Goal: Task Accomplishment & Management: Use online tool/utility

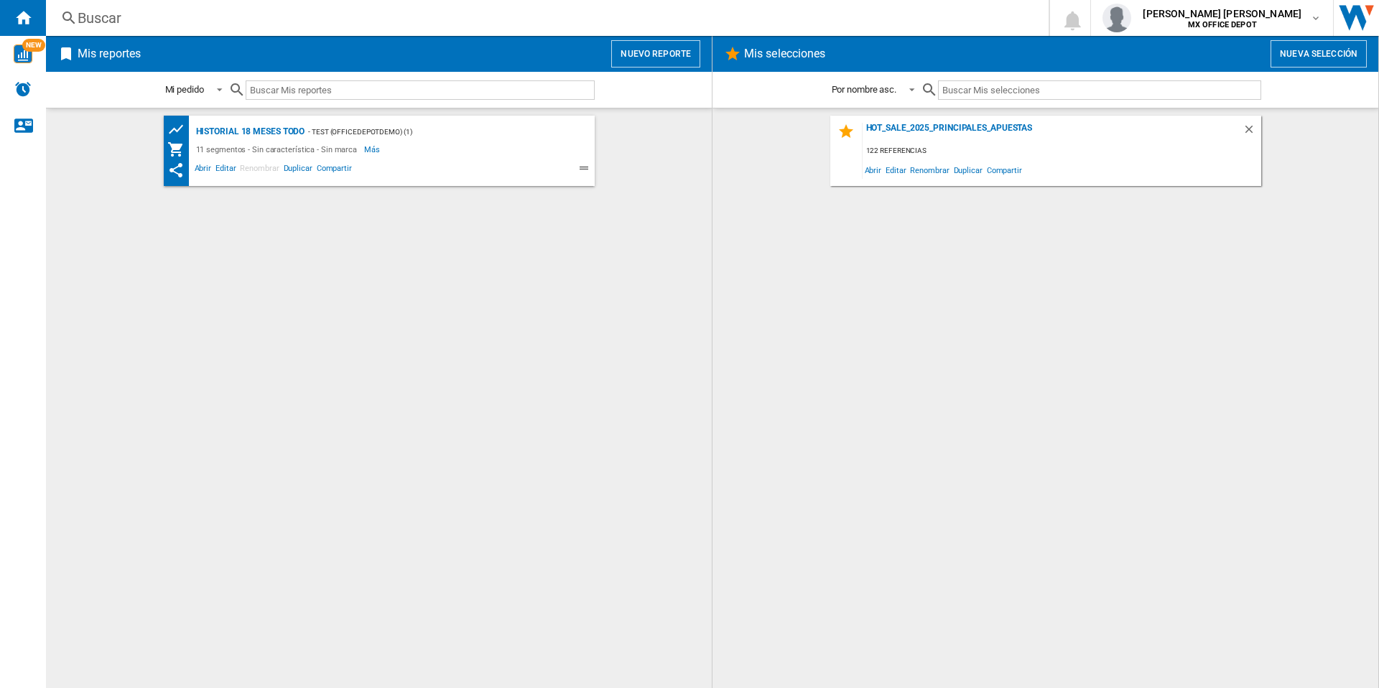
click at [640, 46] on button "Nuevo reporte" at bounding box center [655, 53] width 89 height 27
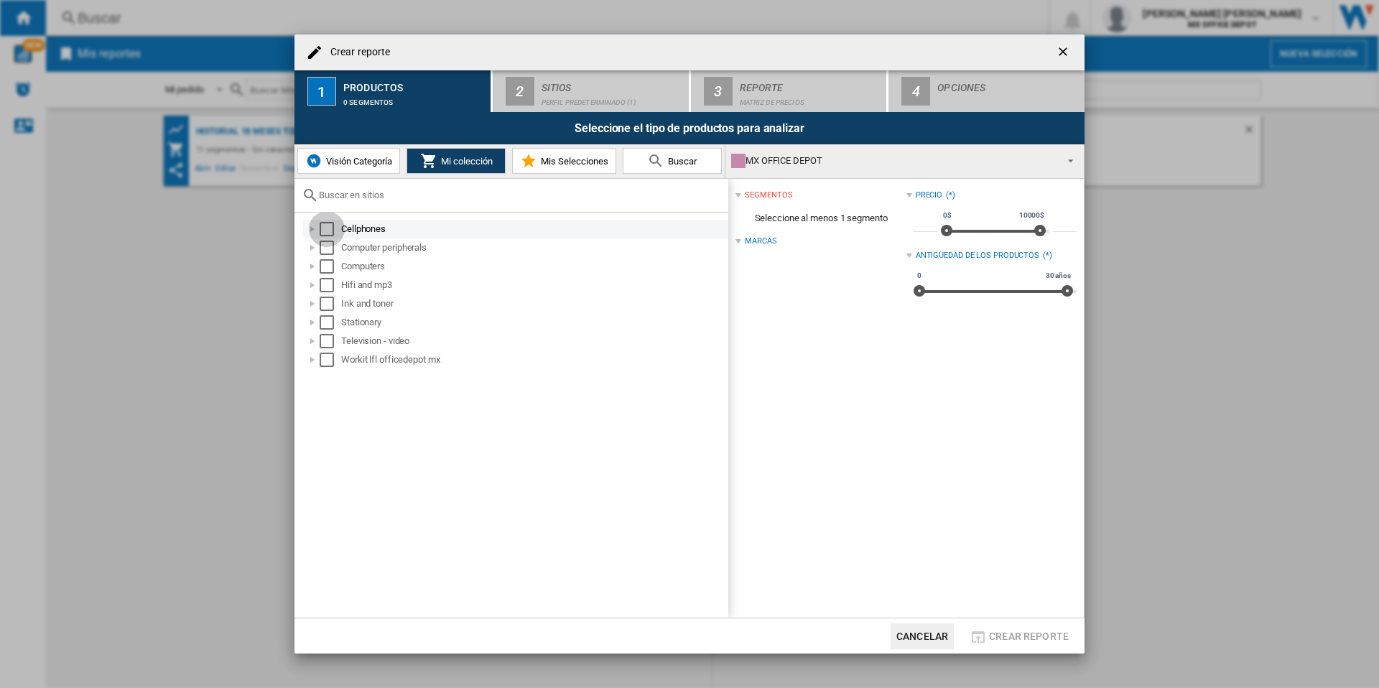
click at [327, 224] on div "Select" at bounding box center [327, 229] width 14 height 14
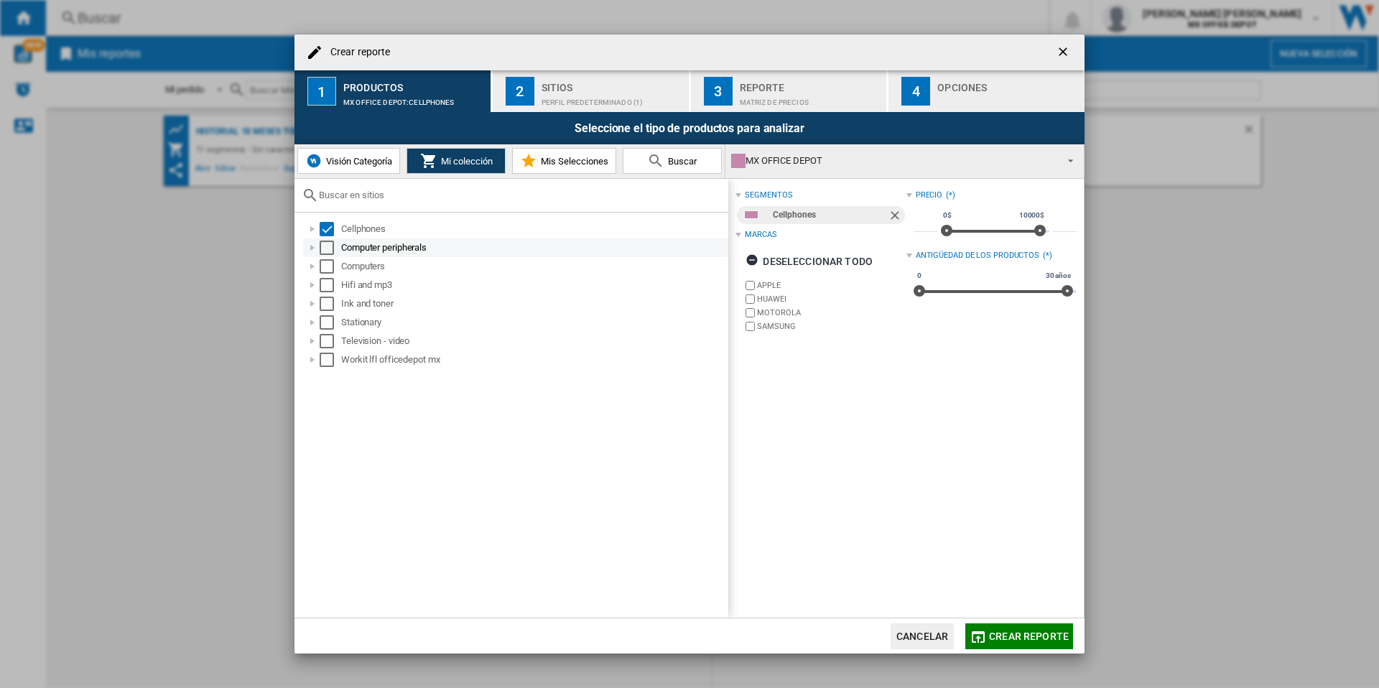
click at [320, 243] on div "Select" at bounding box center [327, 248] width 14 height 14
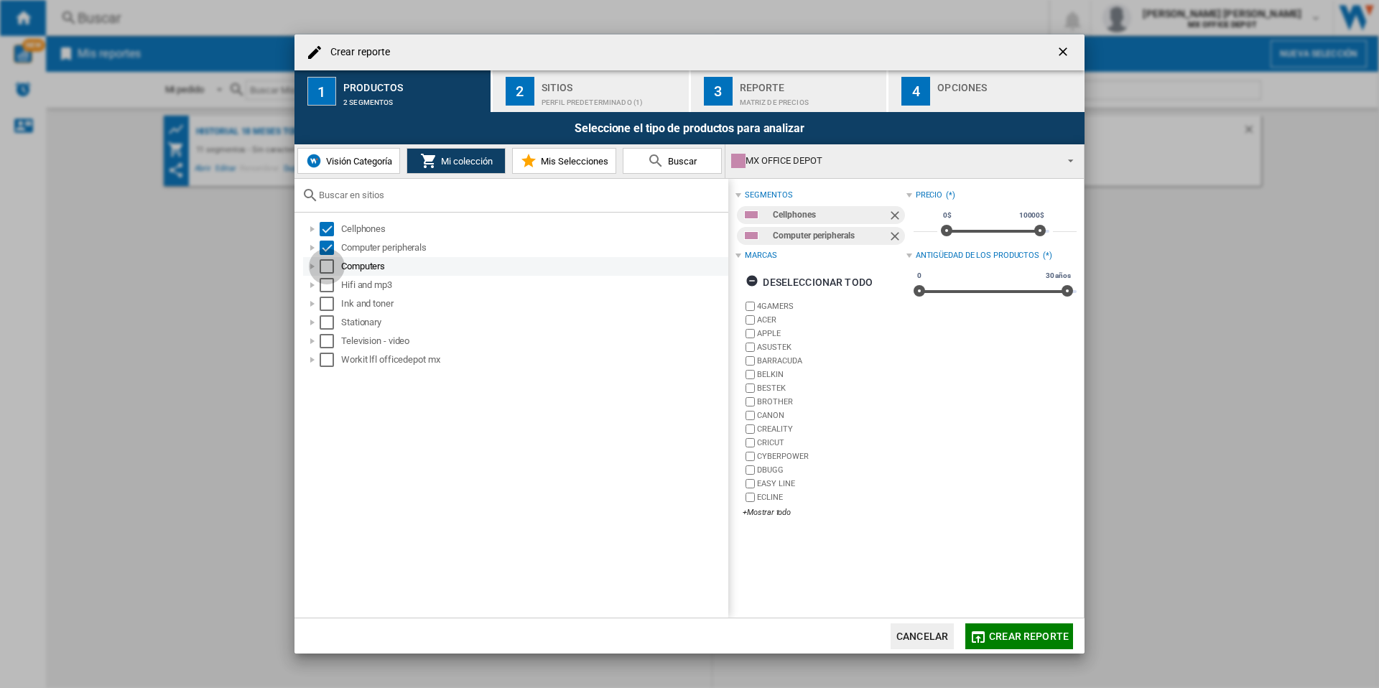
click at [327, 270] on div "Select" at bounding box center [327, 266] width 14 height 14
click at [324, 279] on div "Select" at bounding box center [327, 285] width 14 height 14
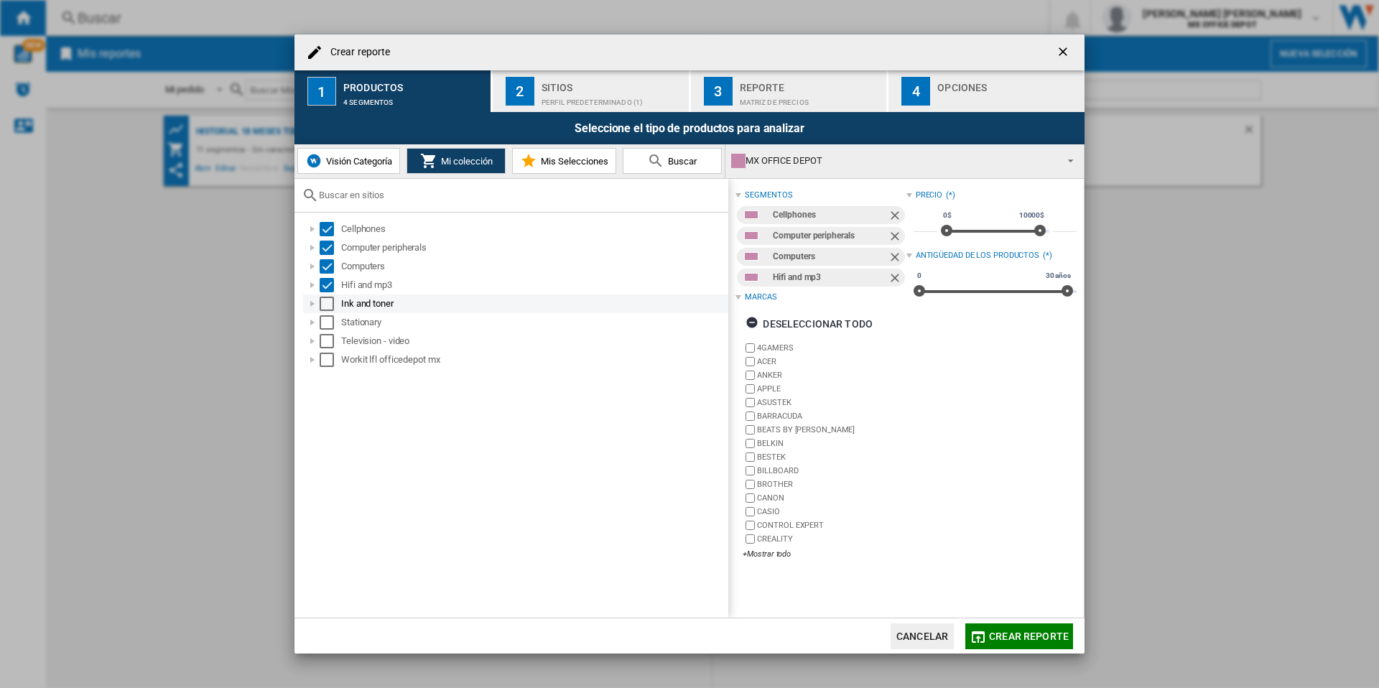
click at [325, 303] on div "Select" at bounding box center [327, 304] width 14 height 14
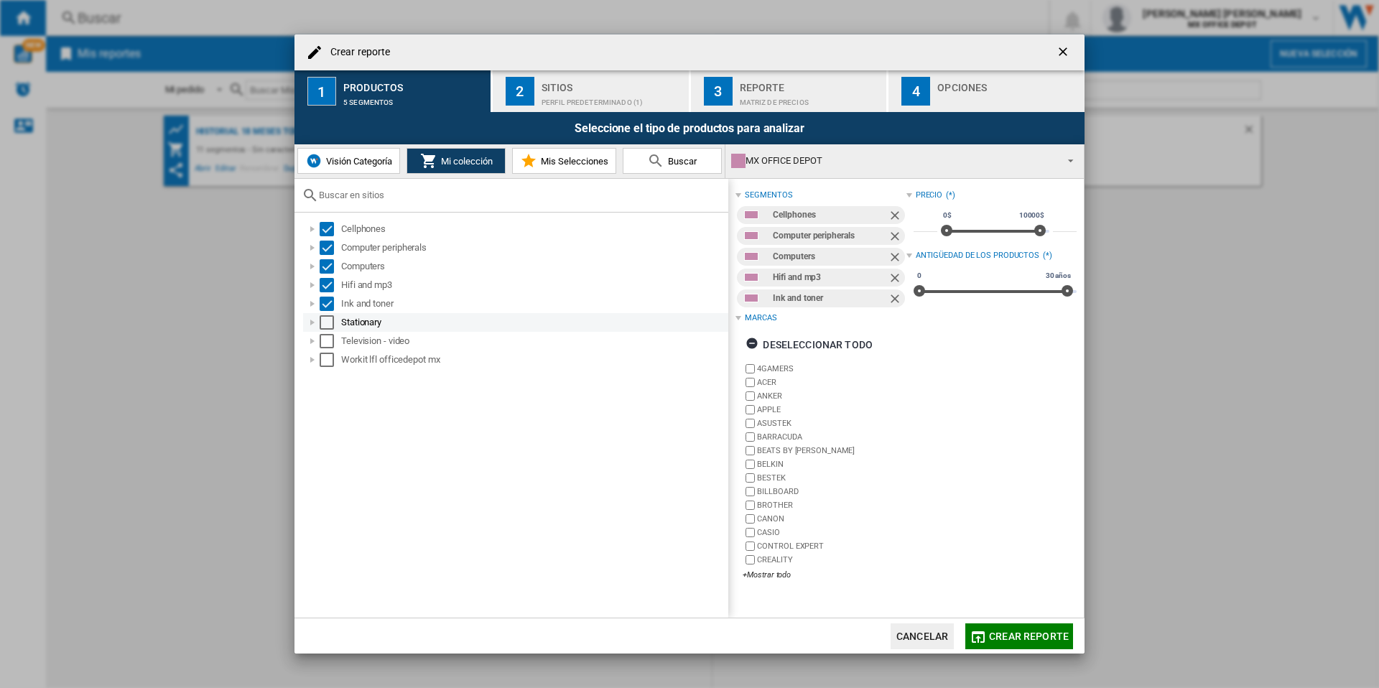
click at [323, 324] on div "Select" at bounding box center [327, 322] width 14 height 14
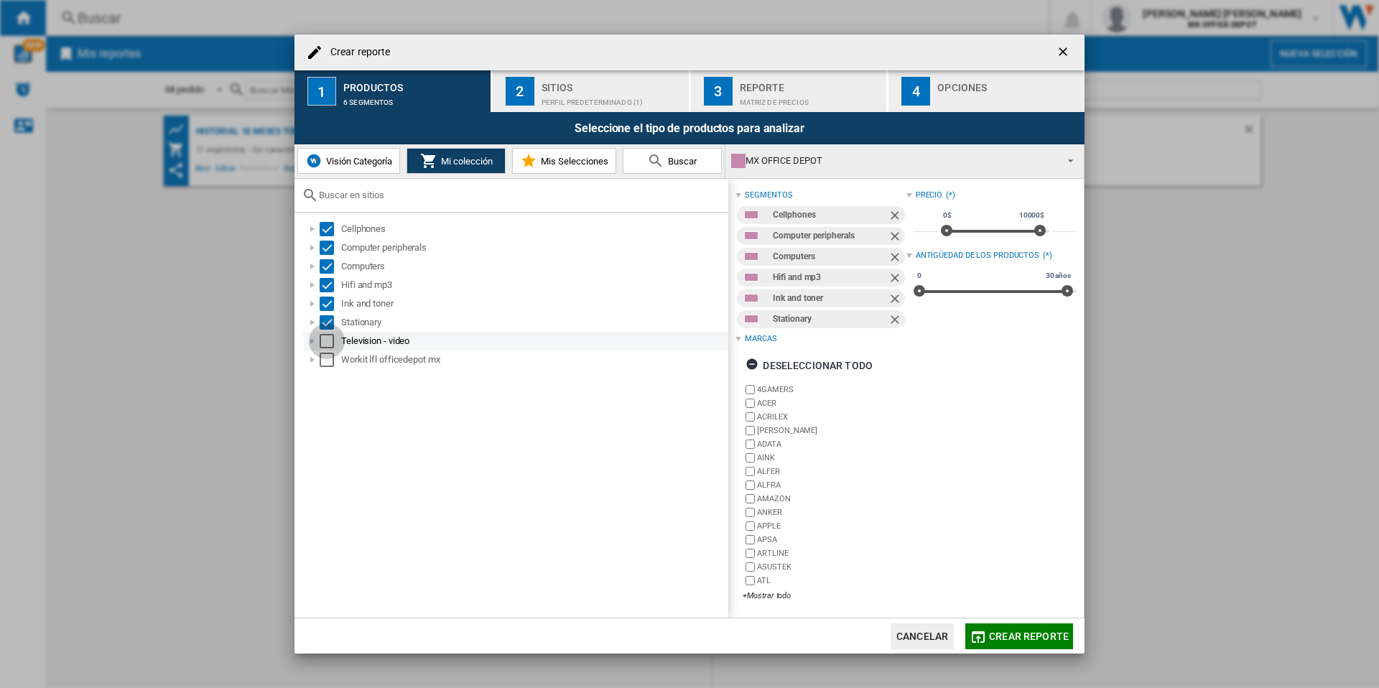
click at [327, 340] on div "Select" at bounding box center [327, 341] width 14 height 14
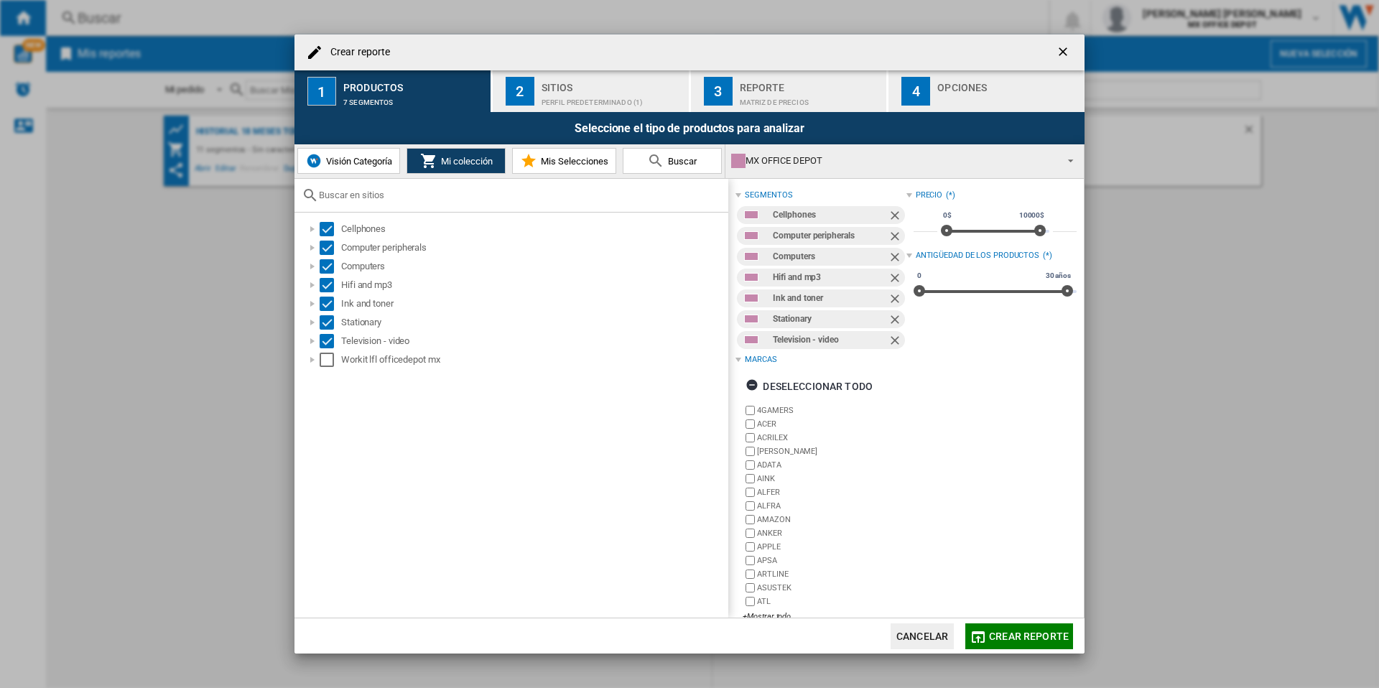
drag, startPoint x: 327, startPoint y: 358, endPoint x: 393, endPoint y: 383, distance: 70.7
click at [327, 359] on div "Select" at bounding box center [327, 360] width 14 height 14
click at [608, 93] on div "Perfil predeterminado (1)" at bounding box center [611, 98] width 141 height 15
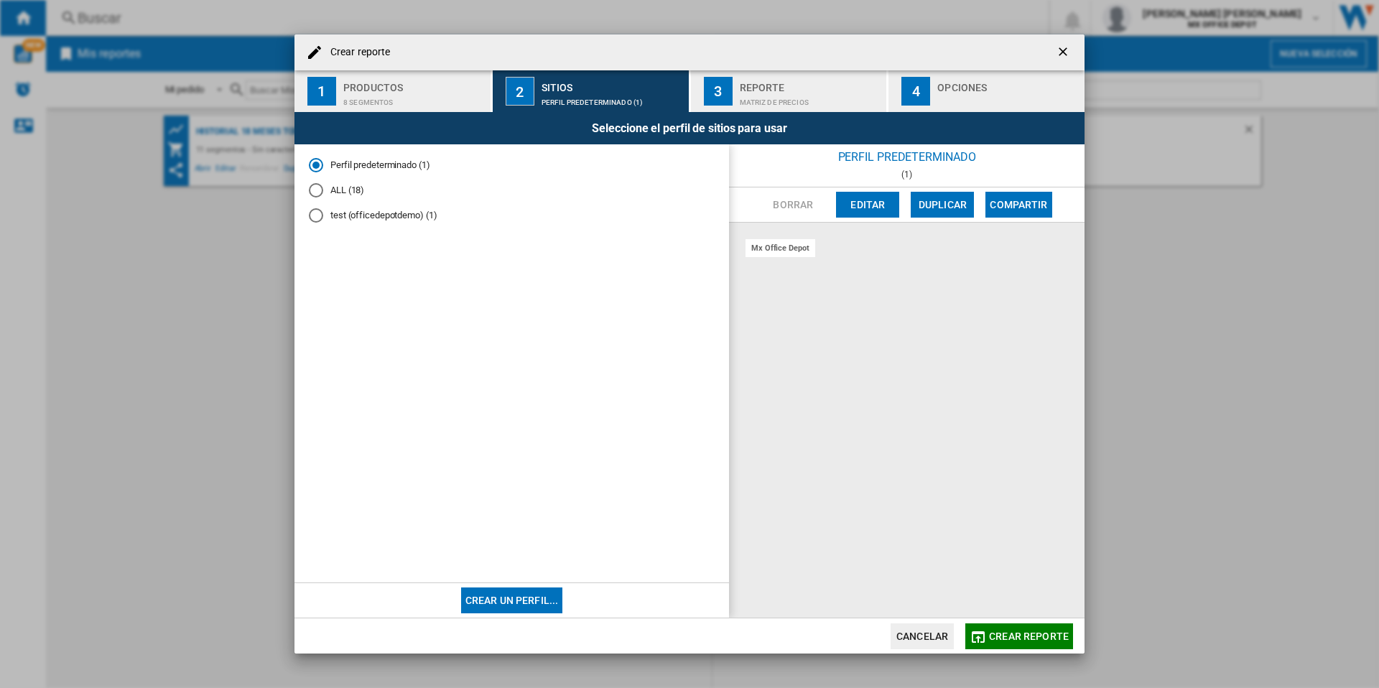
click at [324, 189] on md-radio-button "ALL (18)" at bounding box center [512, 191] width 406 height 14
click at [774, 88] on div "Reporte" at bounding box center [810, 83] width 141 height 15
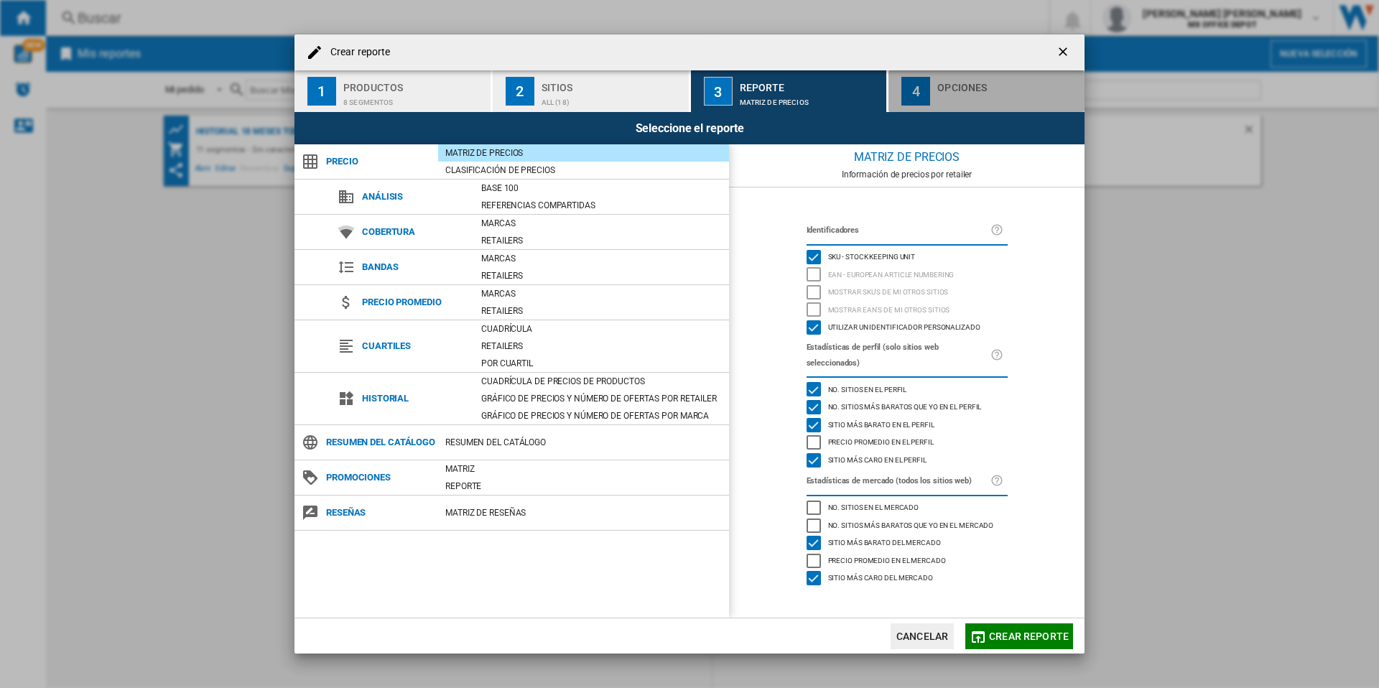
click at [954, 101] on div "button" at bounding box center [1007, 98] width 141 height 15
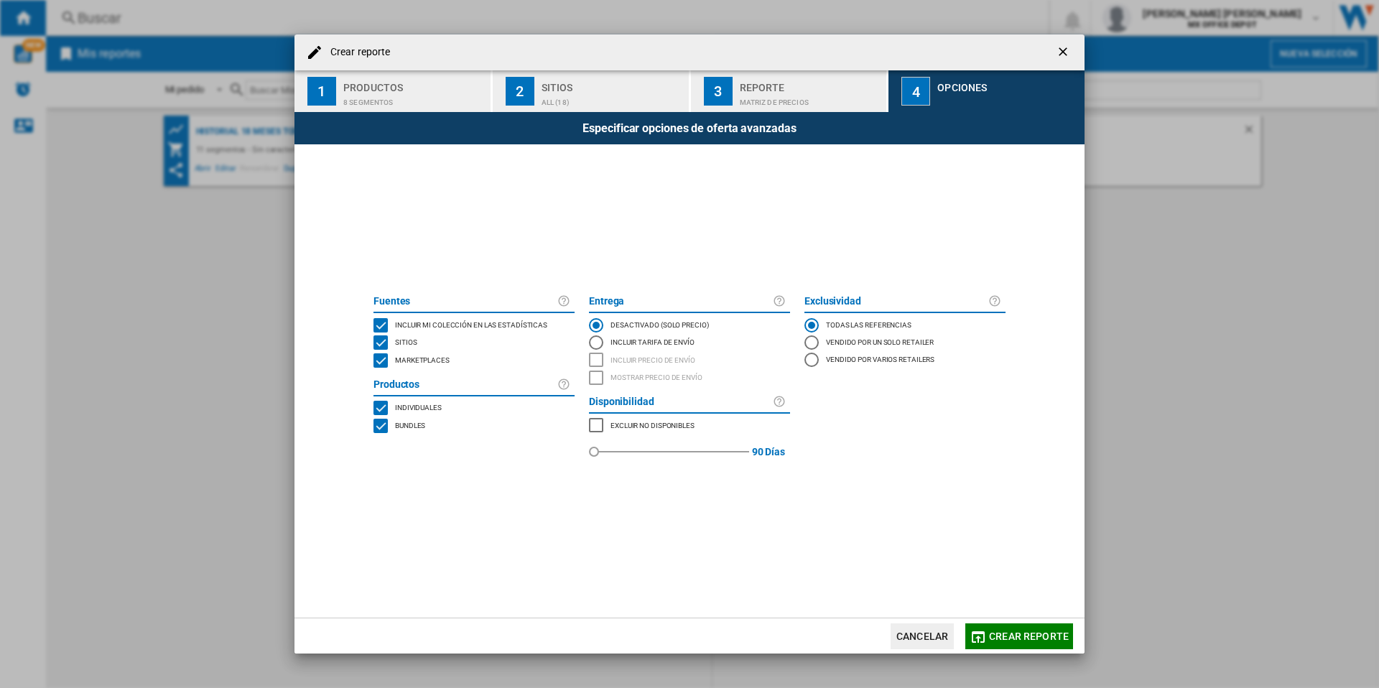
click at [1015, 633] on span "Crear reporte" at bounding box center [1029, 635] width 80 height 11
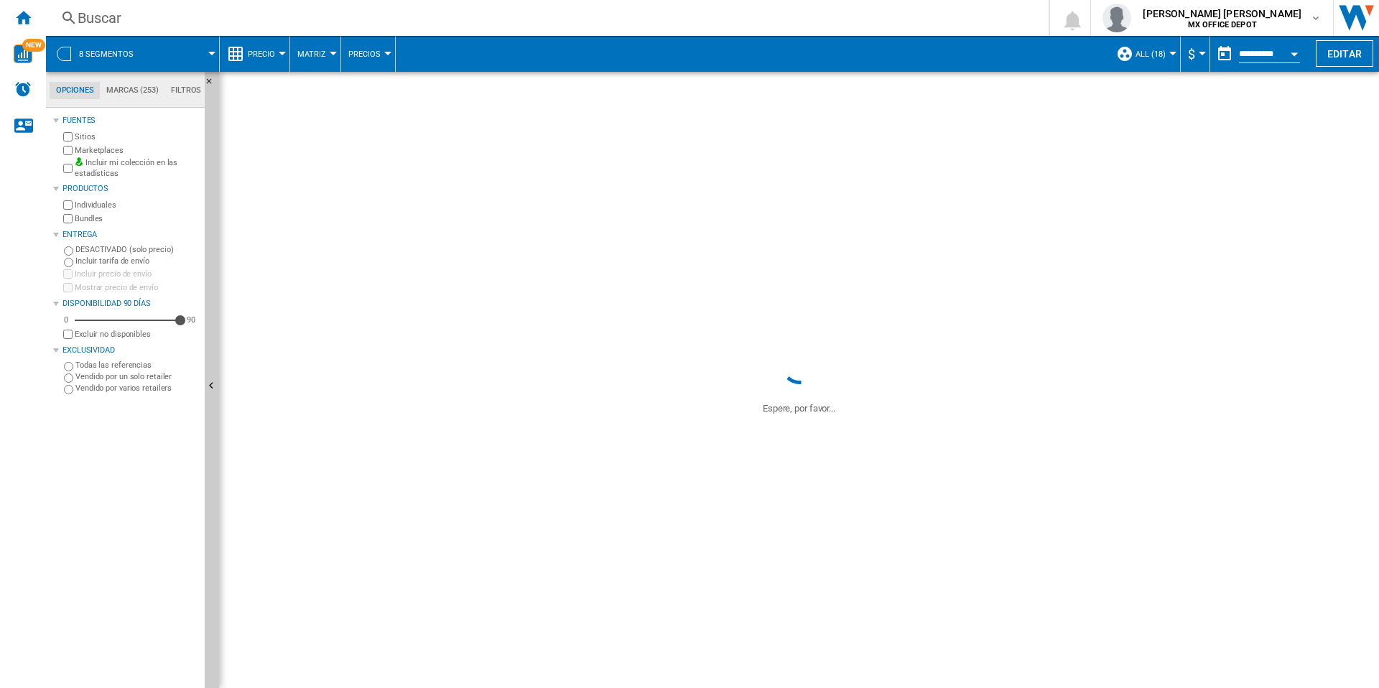
click at [1196, 55] on button "$" at bounding box center [1195, 54] width 14 height 36
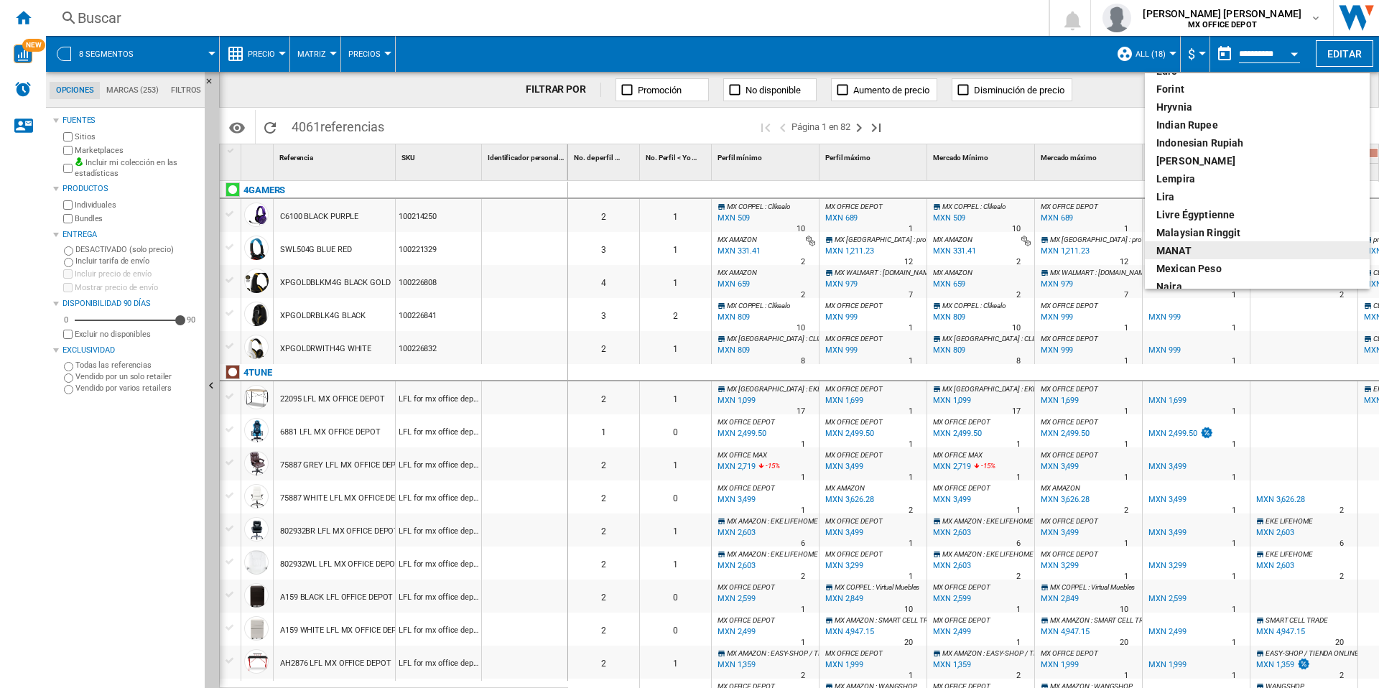
scroll to position [289, 0]
click at [1221, 260] on div "Mexican peso" at bounding box center [1257, 265] width 202 height 14
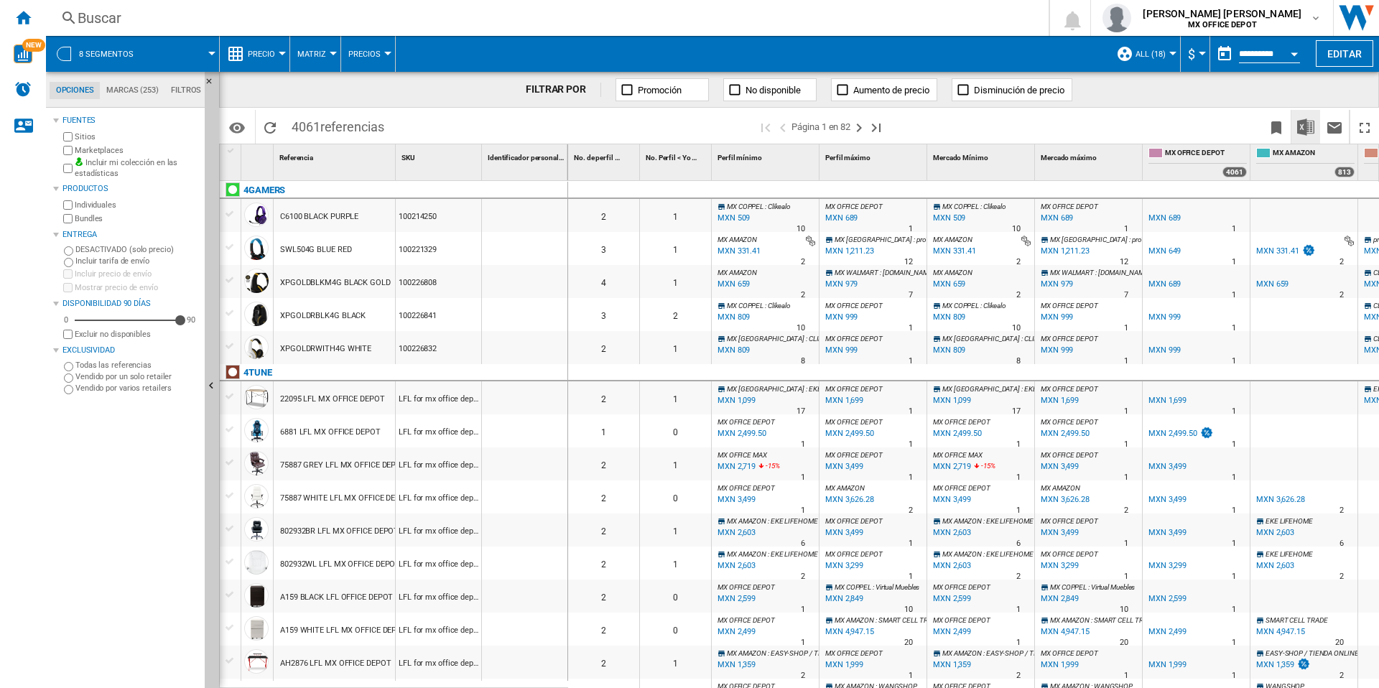
click at [1301, 131] on img "Descargar en Excel" at bounding box center [1305, 126] width 17 height 17
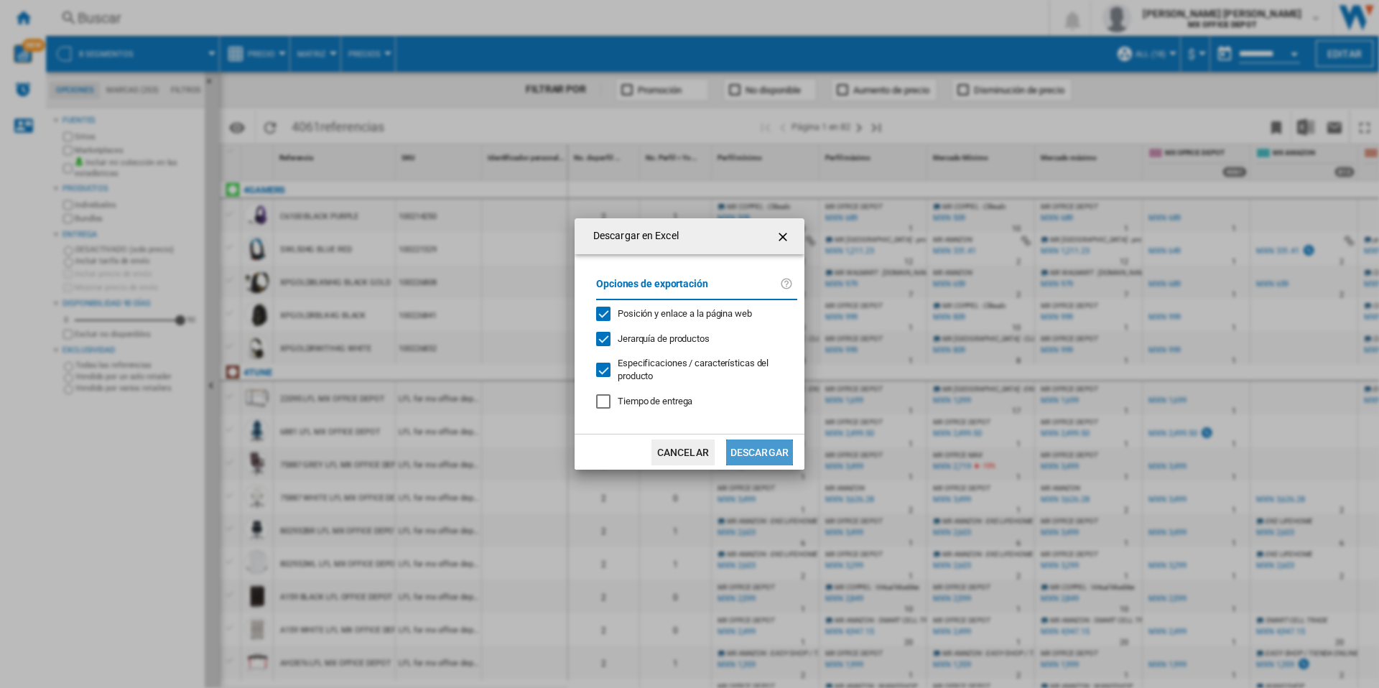
click at [765, 447] on button "Descargar" at bounding box center [759, 452] width 67 height 26
